Goal: Task Accomplishment & Management: Use online tool/utility

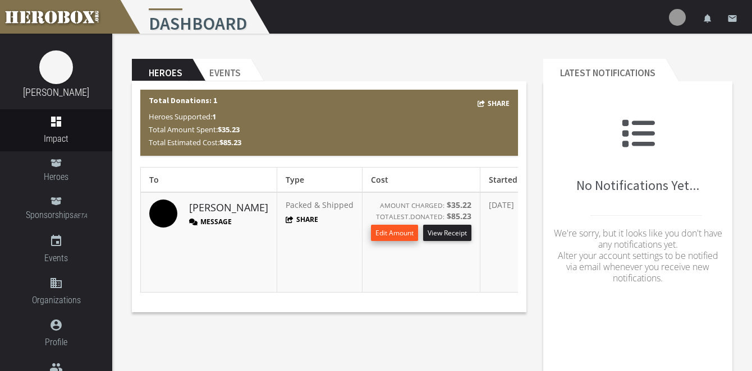
scroll to position [0, 86]
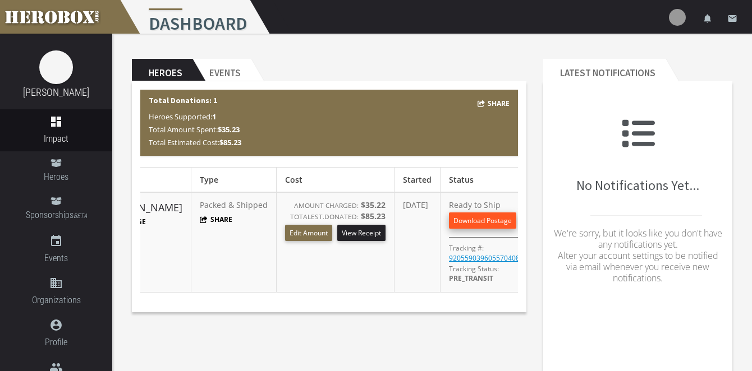
click at [449, 215] on link "Download Postage" at bounding box center [482, 221] width 67 height 16
